Goal: Task Accomplishment & Management: Complete application form

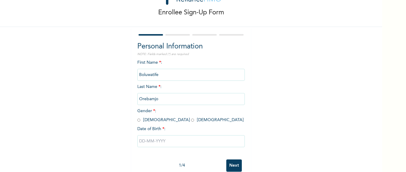
scroll to position [34, 0]
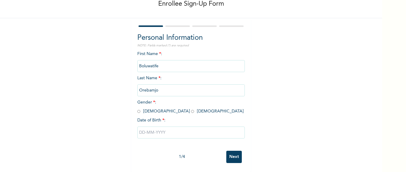
click at [143, 112] on span "Gender * : [DEMOGRAPHIC_DATA] [DEMOGRAPHIC_DATA]" at bounding box center [190, 106] width 106 height 13
click at [147, 112] on span "Gender * : [DEMOGRAPHIC_DATA] [DEMOGRAPHIC_DATA]" at bounding box center [190, 106] width 106 height 13
click at [141, 112] on span "Gender * : [DEMOGRAPHIC_DATA] [DEMOGRAPHIC_DATA]" at bounding box center [190, 106] width 106 height 13
click at [138, 112] on input "radio" at bounding box center [138, 111] width 3 height 6
radio input "true"
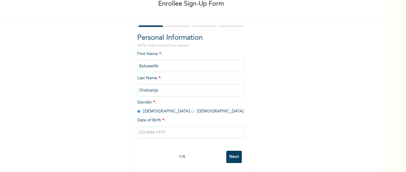
click at [165, 132] on input "text" at bounding box center [191, 132] width 108 height 12
select select "9"
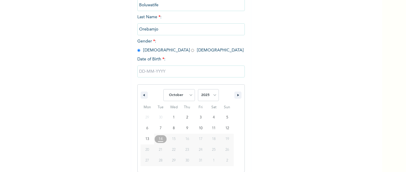
scroll to position [95, 0]
type input "[DATE]"
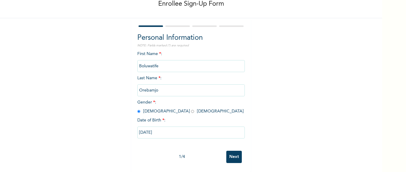
click at [158, 131] on input "[DATE]" at bounding box center [191, 132] width 108 height 12
select select "9"
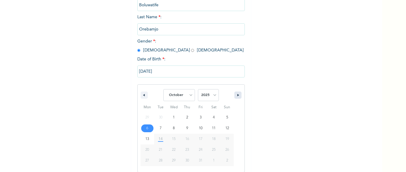
scroll to position [95, 0]
click at [212, 96] on select "2025 2024 2023 2022 2021 2020 2019 2018 2017 2016 2015 2014 2013 2012 2011 2010…" at bounding box center [208, 95] width 21 height 12
select select "1992"
click at [198, 89] on select "2025 2024 2023 2022 2021 2020 2019 2018 2017 2016 2015 2014 2013 2012 2011 2010…" at bounding box center [208, 95] width 21 height 12
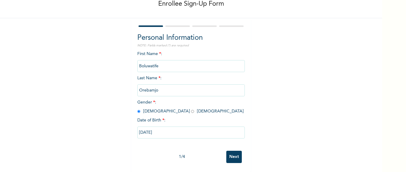
scroll to position [34, 0]
click at [237, 156] on input "Next" at bounding box center [235, 157] width 16 height 12
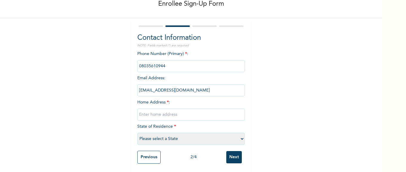
click at [184, 116] on input "text" at bounding box center [191, 114] width 108 height 12
type input "[STREET_ADDRESS][PERSON_NAME]"
click at [237, 140] on select "Please select a State [PERSON_NAME] (FCT) [PERSON_NAME] Ibom [GEOGRAPHIC_DATA] …" at bounding box center [191, 139] width 108 height 12
select select "25"
click at [137, 133] on select "Please select a State [PERSON_NAME] (FCT) [PERSON_NAME] Ibom [GEOGRAPHIC_DATA] …" at bounding box center [191, 139] width 108 height 12
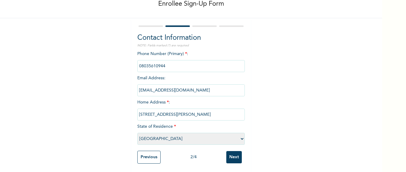
click at [238, 158] on input "Next" at bounding box center [235, 157] width 16 height 12
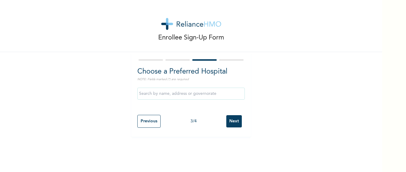
click at [228, 97] on input "text" at bounding box center [191, 94] width 108 height 12
click at [228, 94] on input "text" at bounding box center [191, 94] width 108 height 12
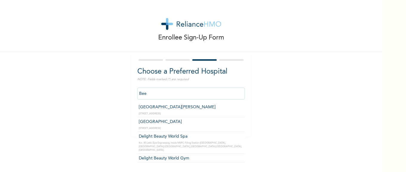
type input "[GEOGRAPHIC_DATA][PERSON_NAME]"
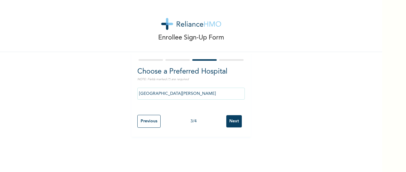
click at [236, 120] on input "Next" at bounding box center [235, 121] width 16 height 12
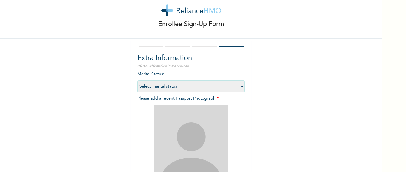
scroll to position [15, 0]
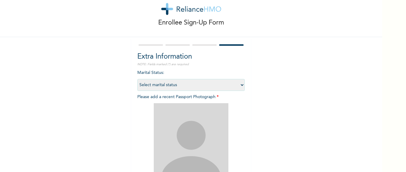
click at [230, 85] on select "Select marital status [DEMOGRAPHIC_DATA] Married [DEMOGRAPHIC_DATA] Widow/[DEMO…" at bounding box center [191, 85] width 108 height 12
select select "1"
click at [137, 79] on select "Select marital status [DEMOGRAPHIC_DATA] Married [DEMOGRAPHIC_DATA] Widow/[DEMO…" at bounding box center [191, 85] width 108 height 12
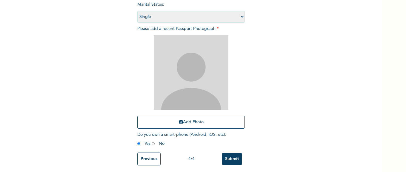
scroll to position [85, 0]
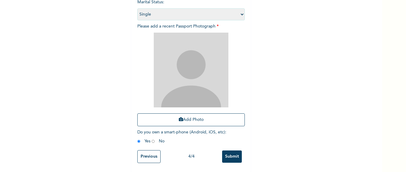
click at [153, 140] on input "radio" at bounding box center [153, 141] width 3 height 6
radio input "true"
click at [139, 143] on input "radio" at bounding box center [138, 141] width 3 height 6
radio input "true"
click at [177, 126] on div "Add Photo" at bounding box center [191, 80] width 108 height 100
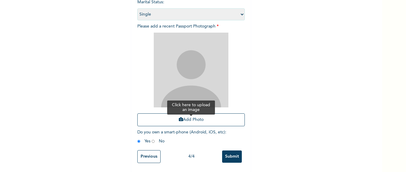
click at [184, 117] on button "Add Photo" at bounding box center [191, 119] width 108 height 13
